Goal: Navigation & Orientation: Find specific page/section

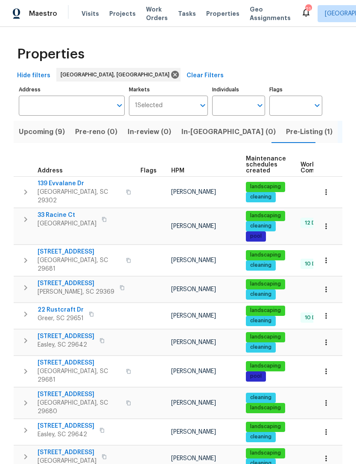
click at [343, 129] on span "Listed (31)" at bounding box center [360, 132] width 35 height 12
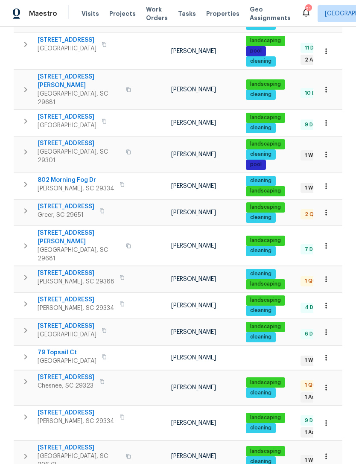
scroll to position [447, 0]
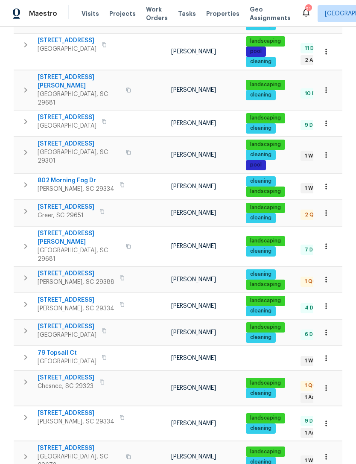
click at [85, 409] on span "[STREET_ADDRESS]" at bounding box center [76, 413] width 77 height 9
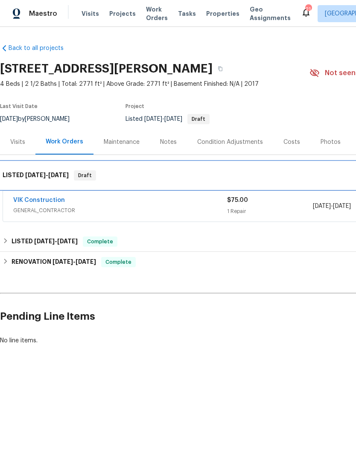
click at [32, 188] on div "LISTED 9/25/25 - 9/26/25 Draft" at bounding box center [241, 175] width 483 height 27
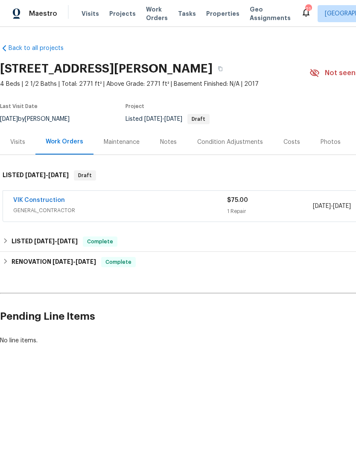
click at [41, 201] on link "VIK Construction" at bounding box center [39, 200] width 52 height 6
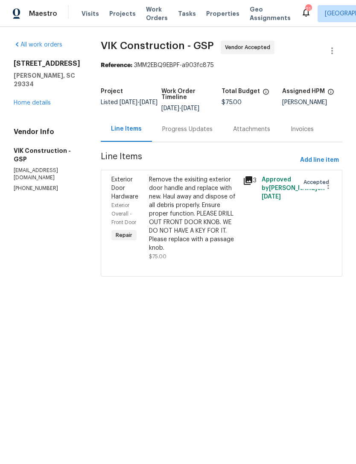
click at [239, 301] on html "Maestro Visits Projects Work Orders Tasks Properties Geo Assignments 21 Greenvi…" at bounding box center [178, 150] width 356 height 301
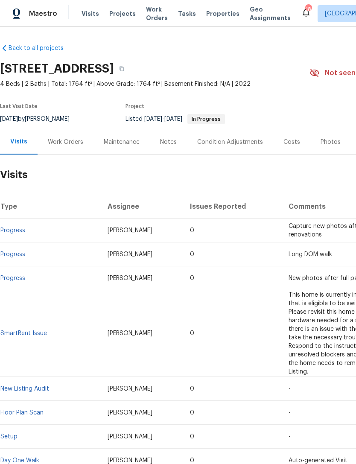
click at [217, 18] on span "Properties" at bounding box center [222, 13] width 33 height 9
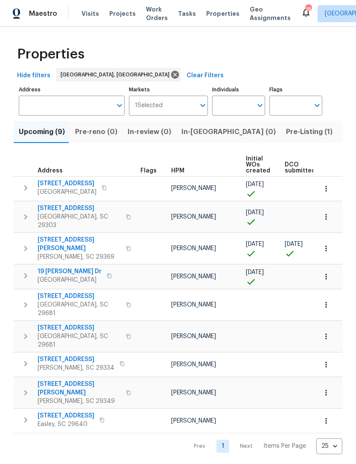
click at [60, 380] on span "[STREET_ADDRESS][PERSON_NAME]" at bounding box center [79, 388] width 83 height 17
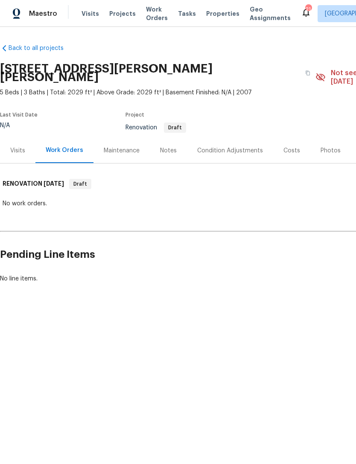
click at [323, 147] on div "Photos" at bounding box center [331, 151] width 20 height 9
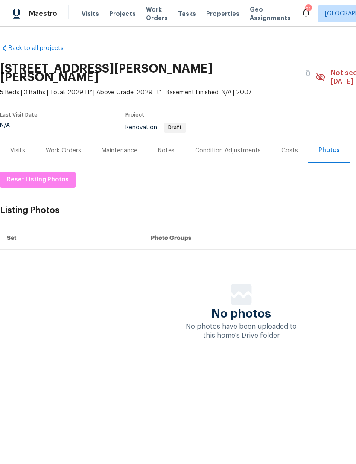
click at [235, 147] on div "Condition Adjustments" at bounding box center [228, 151] width 66 height 9
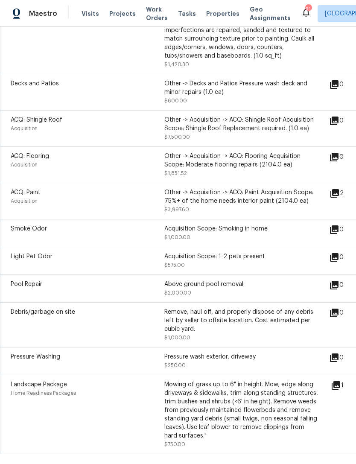
scroll to position [348, 0]
click at [338, 188] on icon at bounding box center [335, 193] width 10 height 10
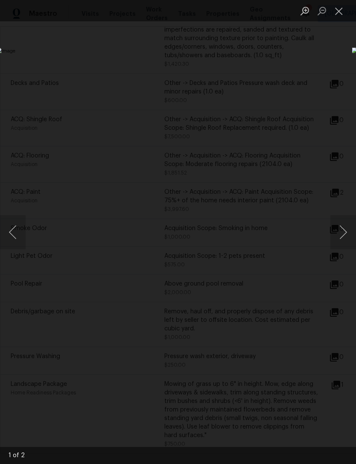
click at [345, 229] on button "Next image" at bounding box center [344, 232] width 26 height 34
click at [338, 231] on button "Next image" at bounding box center [344, 232] width 26 height 34
click at [340, 14] on button "Close lightbox" at bounding box center [339, 10] width 17 height 15
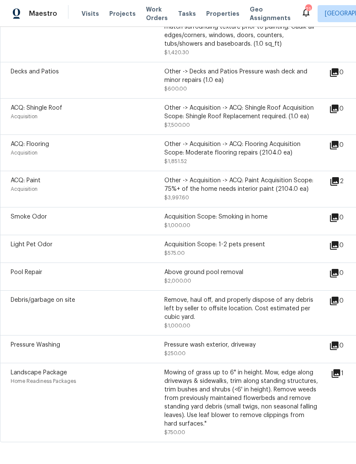
scroll to position [359, 0]
click at [338, 371] on icon at bounding box center [336, 374] width 9 height 9
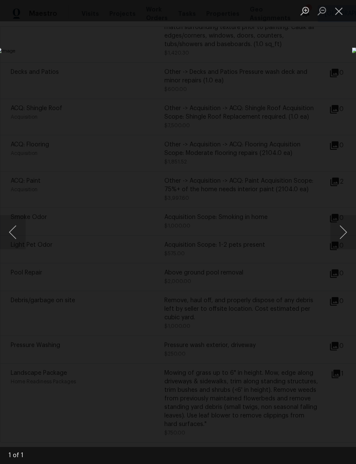
click at [339, 7] on button "Close lightbox" at bounding box center [339, 10] width 17 height 15
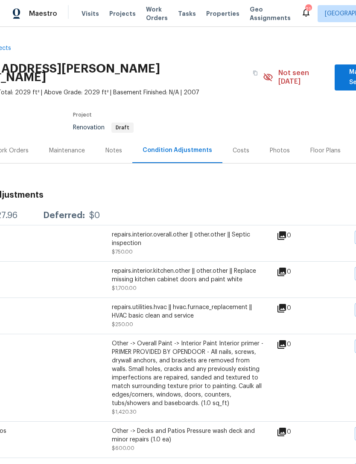
scroll to position [0, 53]
click at [307, 77] on div "Not seen [DATE]" at bounding box center [299, 77] width 72 height 17
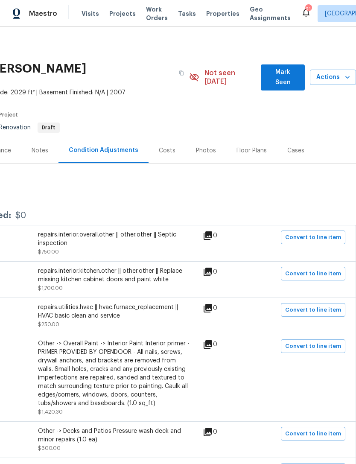
scroll to position [0, 126]
click at [289, 76] on span "Mark Seen" at bounding box center [283, 77] width 30 height 21
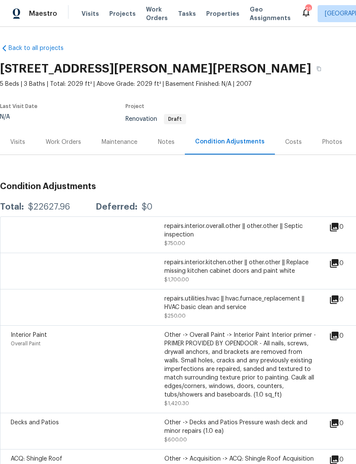
scroll to position [0, 0]
click at [212, 15] on span "Properties" at bounding box center [222, 13] width 33 height 9
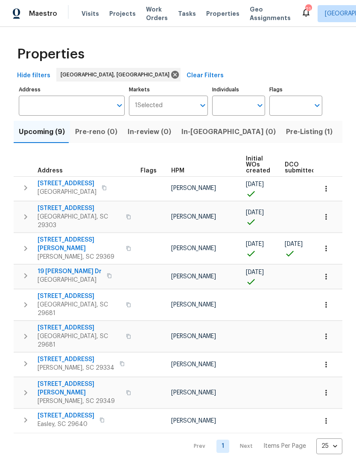
click at [70, 355] on span "190 Tiara Ridge Ln" at bounding box center [76, 359] width 77 height 9
click at [343, 135] on span "Listed (31)" at bounding box center [360, 132] width 35 height 12
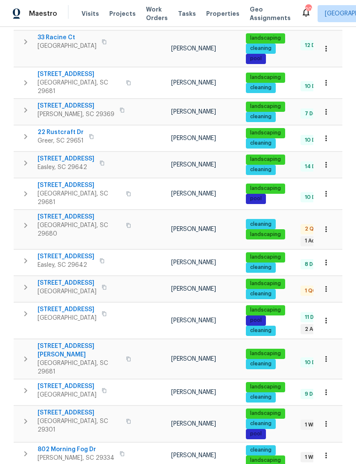
scroll to position [178, 0]
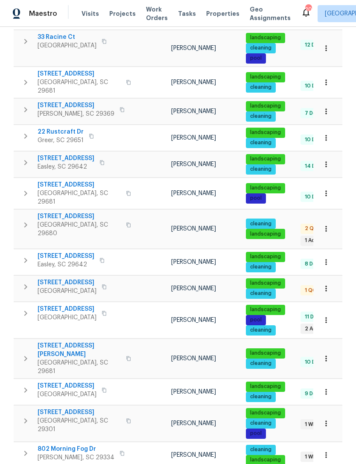
click at [62, 279] on span "272 Stonewood Crossing Dr" at bounding box center [67, 283] width 59 height 9
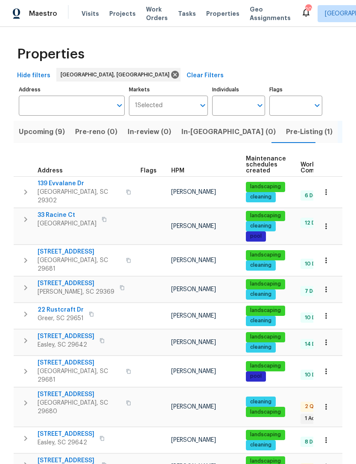
scroll to position [0, 0]
click at [46, 131] on span "Upcoming (9)" at bounding box center [42, 132] width 46 height 12
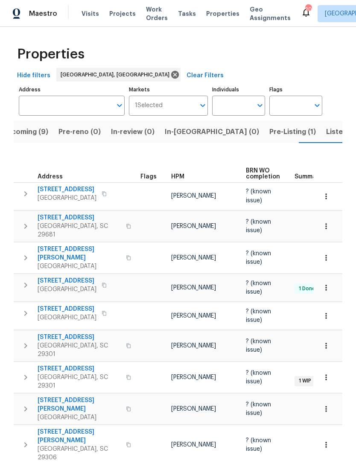
click at [215, 11] on span "Properties" at bounding box center [222, 13] width 33 height 9
click at [213, 15] on span "Properties" at bounding box center [222, 13] width 33 height 9
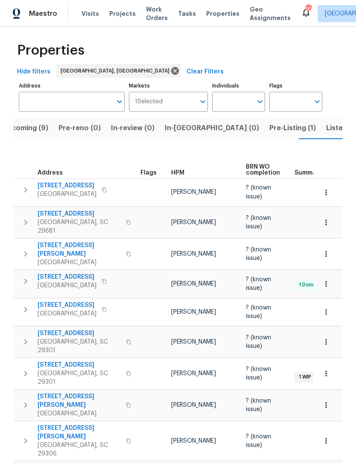
scroll to position [0, 0]
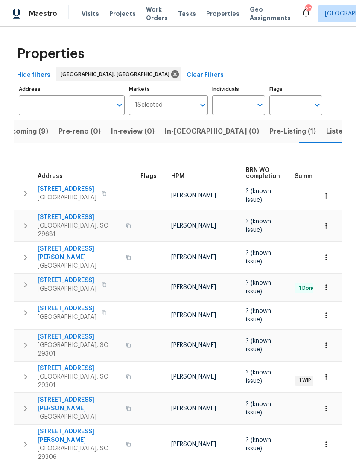
click at [88, 12] on span "Visits" at bounding box center [91, 13] width 18 height 9
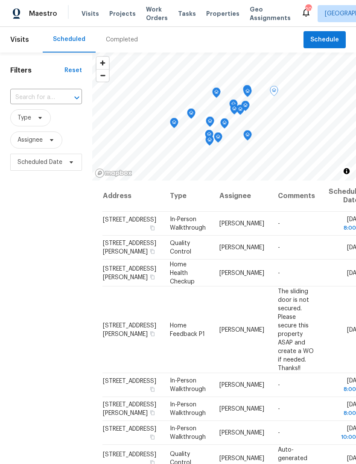
click at [210, 17] on span "Properties" at bounding box center [222, 13] width 33 height 9
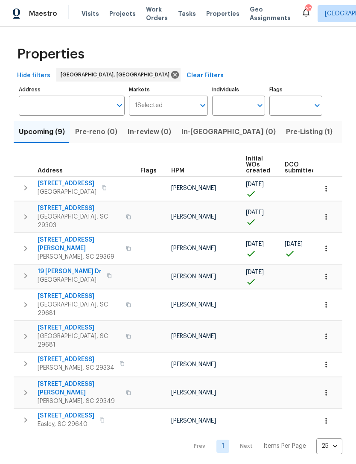
click at [123, 17] on span "Projects" at bounding box center [122, 13] width 26 height 9
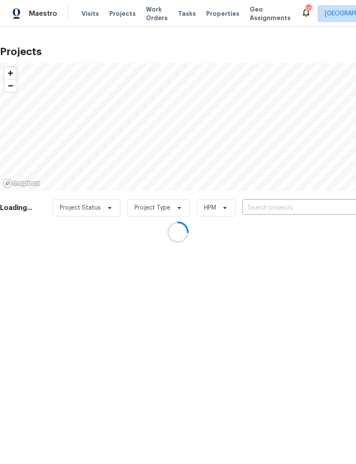
click at [254, 199] on div at bounding box center [178, 232] width 356 height 464
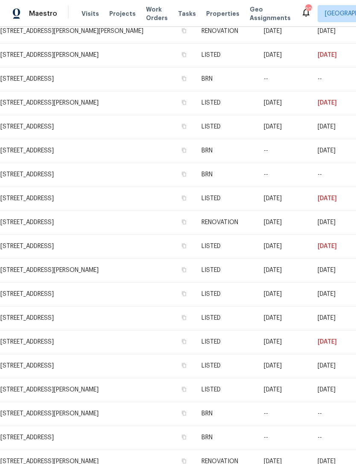
scroll to position [690, 0]
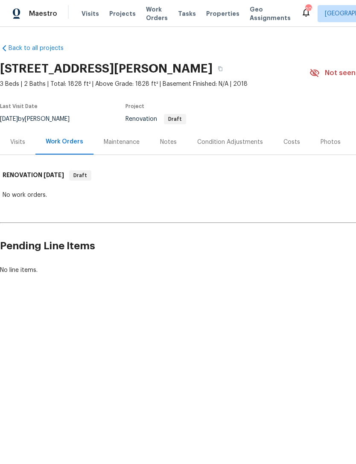
click at [222, 141] on div "Condition Adjustments" at bounding box center [230, 142] width 66 height 9
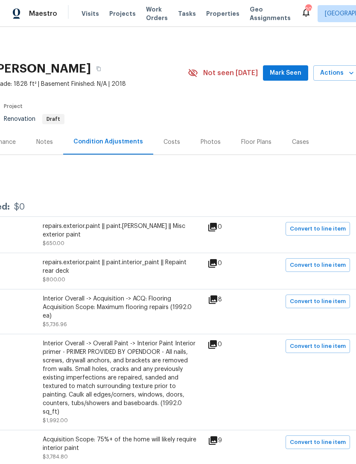
scroll to position [0, 123]
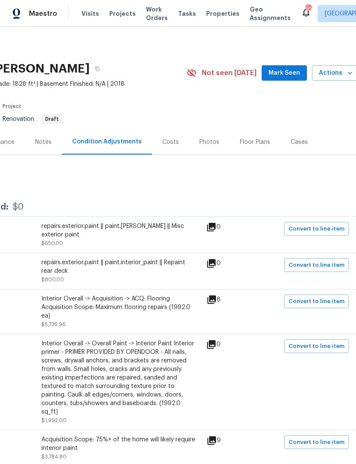
click at [216, 300] on icon at bounding box center [212, 300] width 9 height 9
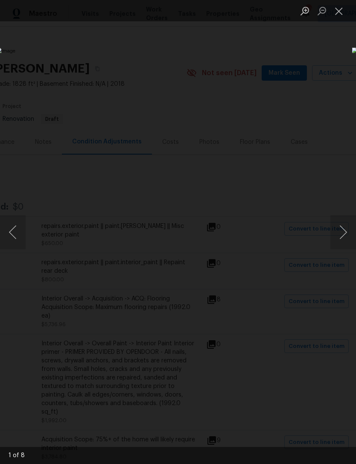
click at [333, 230] on button "Next image" at bounding box center [344, 232] width 26 height 34
click at [332, 234] on button "Next image" at bounding box center [344, 232] width 26 height 34
click at [335, 233] on button "Next image" at bounding box center [344, 232] width 26 height 34
click at [337, 231] on button "Next image" at bounding box center [344, 232] width 26 height 34
click at [335, 6] on button "Close lightbox" at bounding box center [339, 10] width 17 height 15
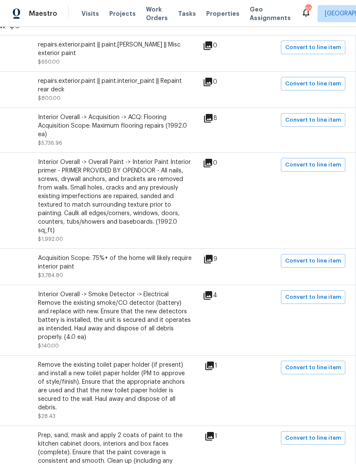
scroll to position [181, 126]
click at [210, 258] on icon at bounding box center [208, 260] width 10 height 10
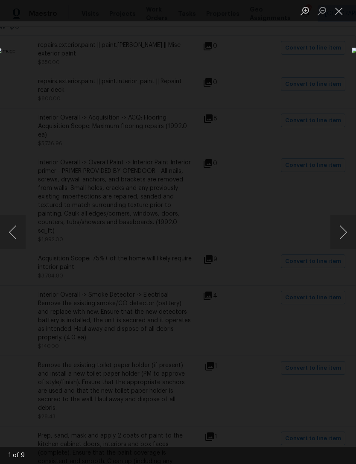
click at [344, 230] on button "Next image" at bounding box center [344, 232] width 26 height 34
click at [342, 229] on button "Next image" at bounding box center [344, 232] width 26 height 34
click at [339, 231] on button "Next image" at bounding box center [344, 232] width 26 height 34
click at [340, 228] on button "Next image" at bounding box center [344, 232] width 26 height 34
click at [338, 229] on button "Next image" at bounding box center [344, 232] width 26 height 34
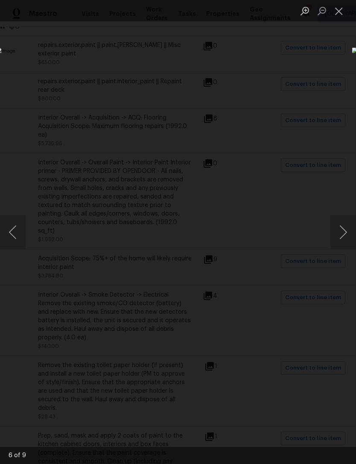
click at [340, 229] on button "Next image" at bounding box center [344, 232] width 26 height 34
click at [340, 232] on button "Next image" at bounding box center [344, 232] width 26 height 34
click at [338, 226] on button "Next image" at bounding box center [344, 232] width 26 height 34
click at [339, 223] on button "Next image" at bounding box center [344, 232] width 26 height 34
click at [337, 225] on button "Next image" at bounding box center [344, 232] width 26 height 34
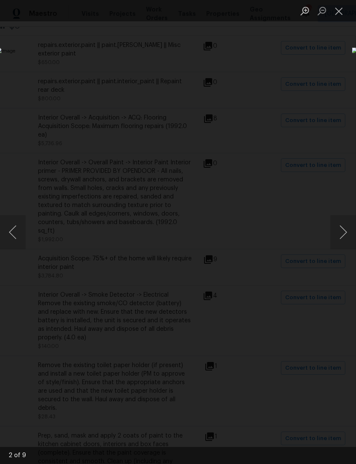
click at [338, 225] on button "Next image" at bounding box center [344, 232] width 26 height 34
click at [341, 9] on button "Close lightbox" at bounding box center [339, 10] width 17 height 15
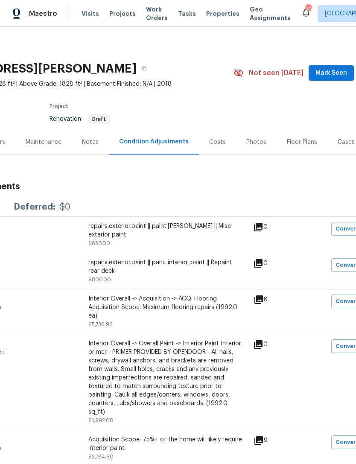
scroll to position [0, 76]
click at [301, 8] on icon at bounding box center [306, 12] width 10 height 10
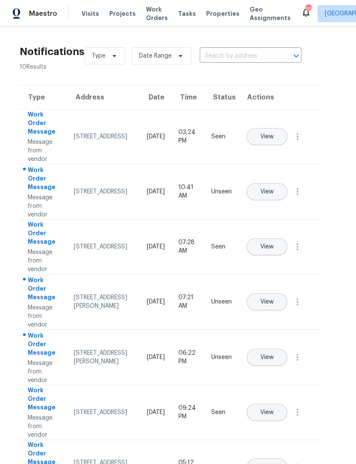
scroll to position [0, 8]
